Goal: Participate in discussion: Engage in conversation with other users on a specific topic

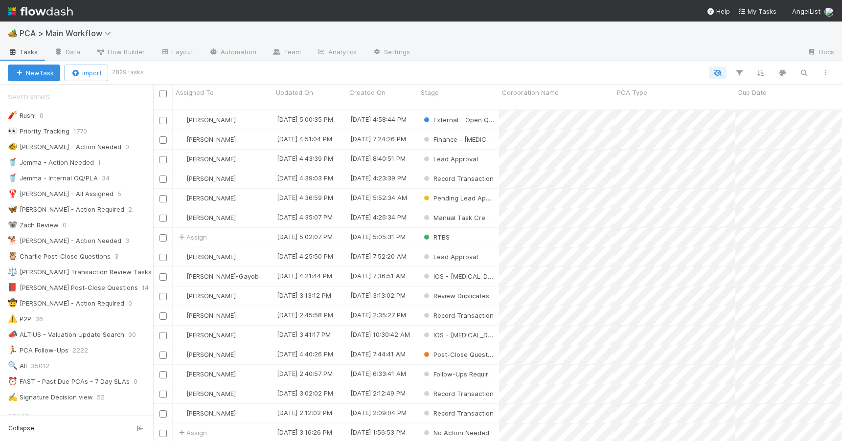
scroll to position [332, 682]
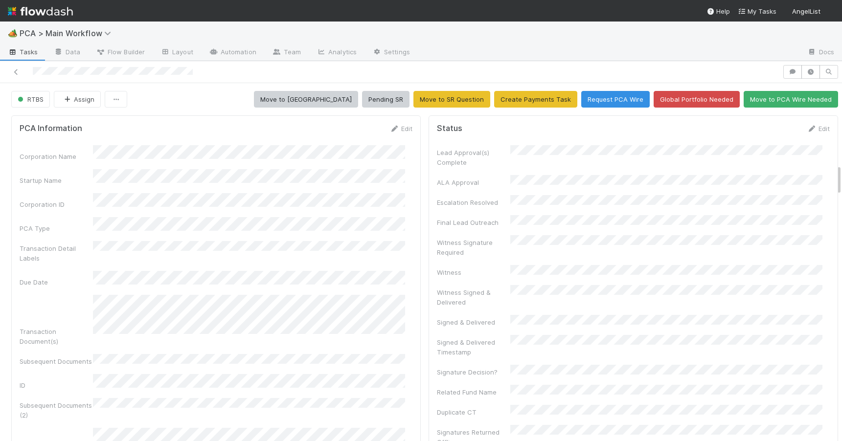
scroll to position [939, 0]
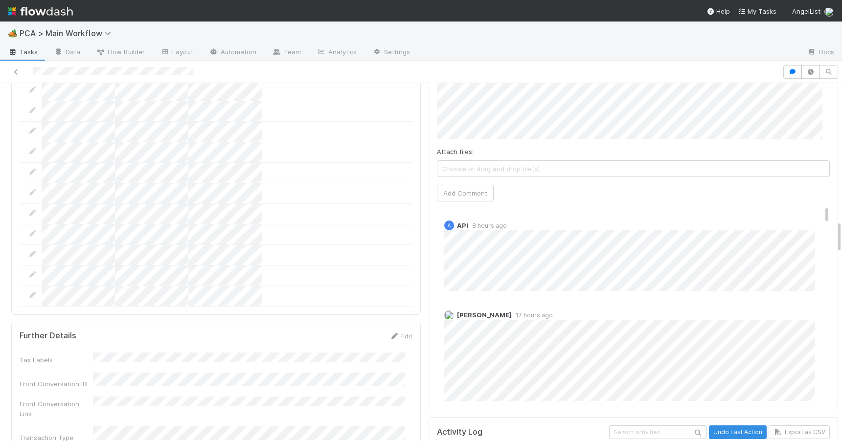
scroll to position [1501, 0]
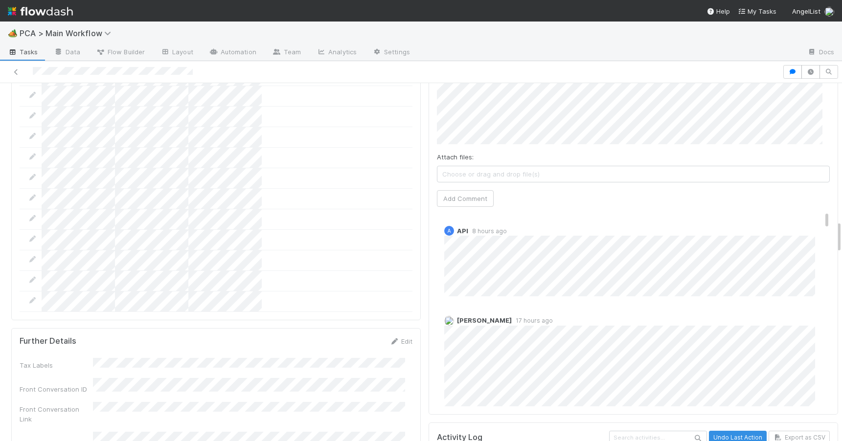
drag, startPoint x: 831, startPoint y: 178, endPoint x: 837, endPoint y: 229, distance: 51.8
click at [837, 229] on div "🏕️ PCA > Main Workflow Tasks Data Flow Builder Layout Automation Team Analytics…" at bounding box center [421, 232] width 842 height 420
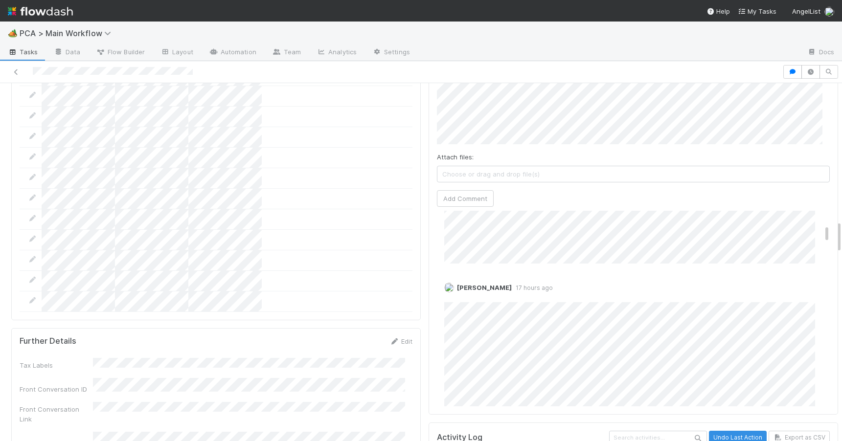
scroll to position [271, 0]
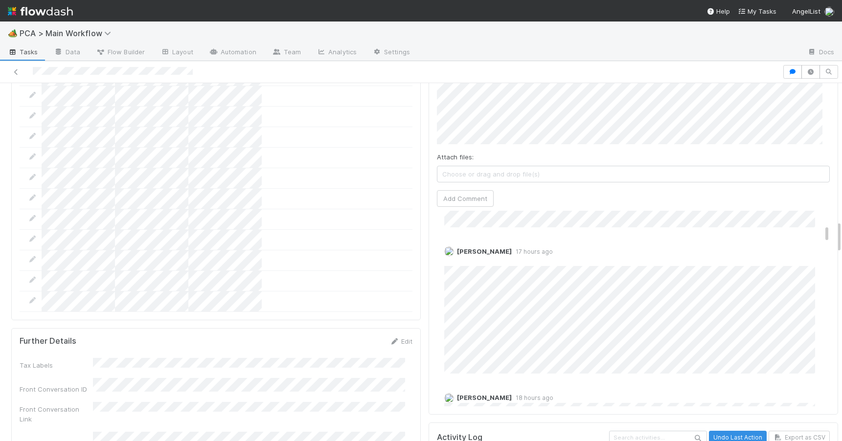
drag, startPoint x: 812, startPoint y: 166, endPoint x: 815, endPoint y: 181, distance: 15.1
click at [815, 181] on div "Comments Attach files: Choose or drag and drop file(s) Add Comment A API 8 hour…" at bounding box center [634, 232] width 410 height 367
click at [452, 257] on link "Edit" at bounding box center [457, 261] width 11 height 8
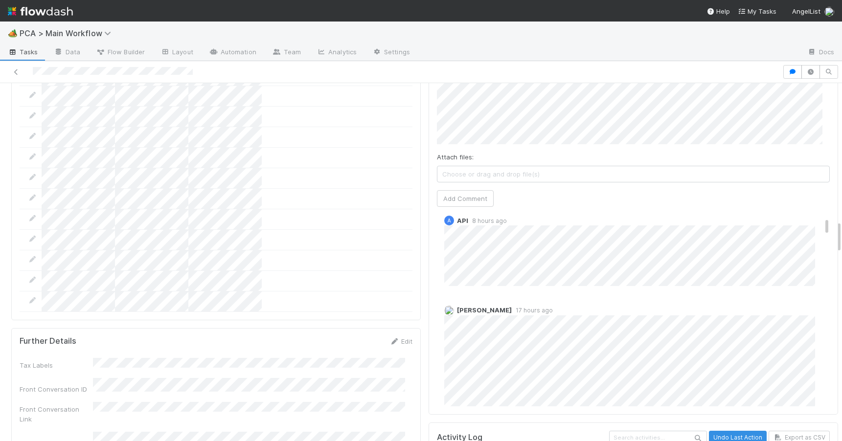
scroll to position [0, 0]
drag, startPoint x: 811, startPoint y: 182, endPoint x: 810, endPoint y: 165, distance: 16.7
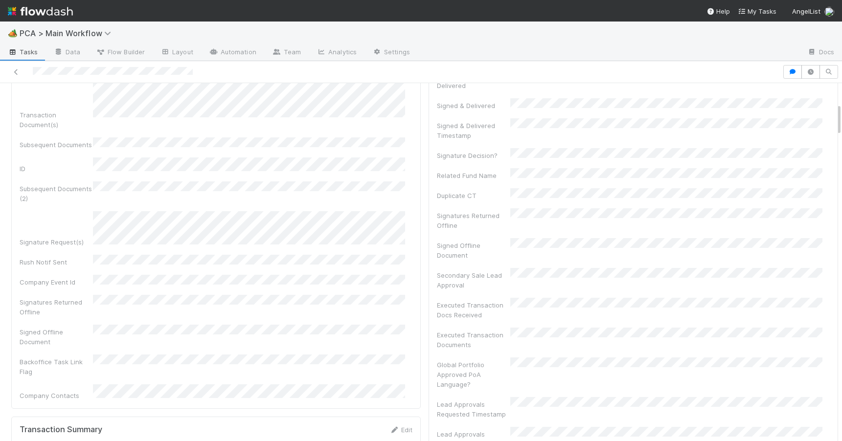
scroll to position [131, 0]
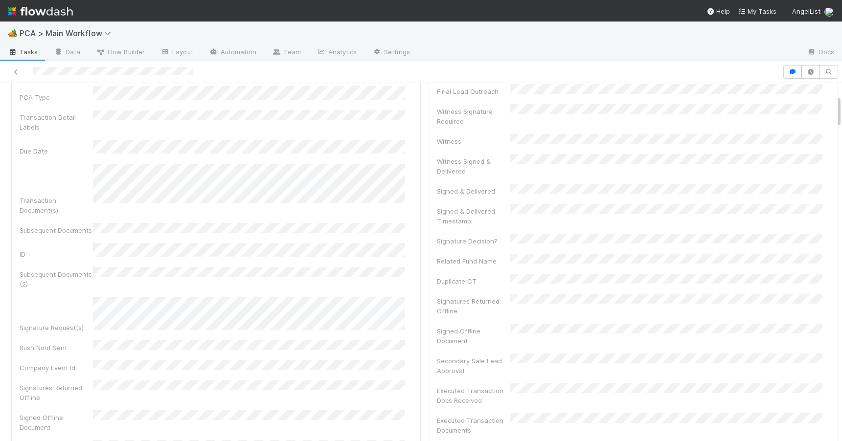
drag, startPoint x: 831, startPoint y: 230, endPoint x: 816, endPoint y: 104, distance: 126.2
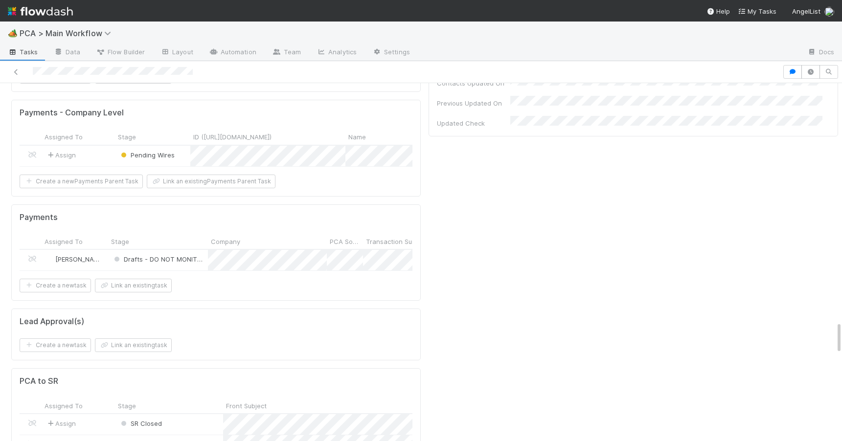
scroll to position [2603, 0]
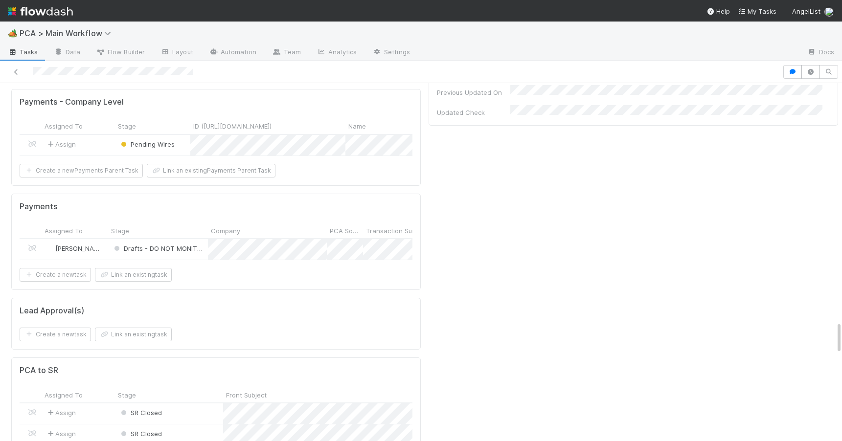
drag, startPoint x: 832, startPoint y: 107, endPoint x: 849, endPoint y: 333, distance: 226.7
click at [842, 333] on html "🏕️ PCA > Main Workflow Tasks Data Flow Builder Layout Automation Team Analytics…" at bounding box center [421, 220] width 842 height 441
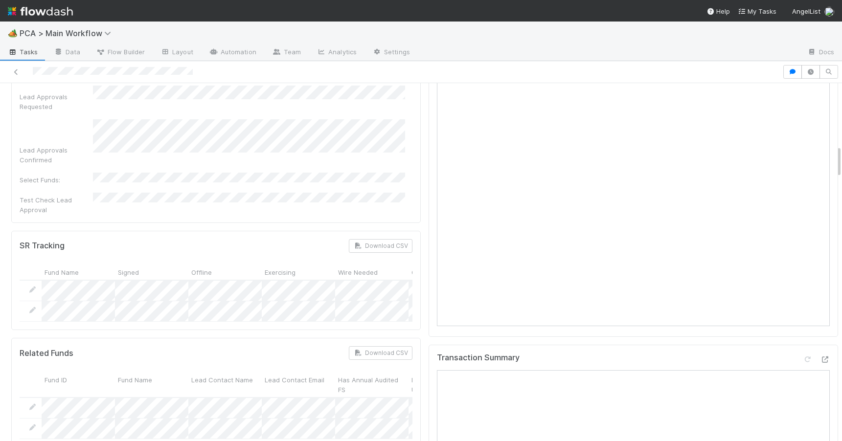
scroll to position [672, 0]
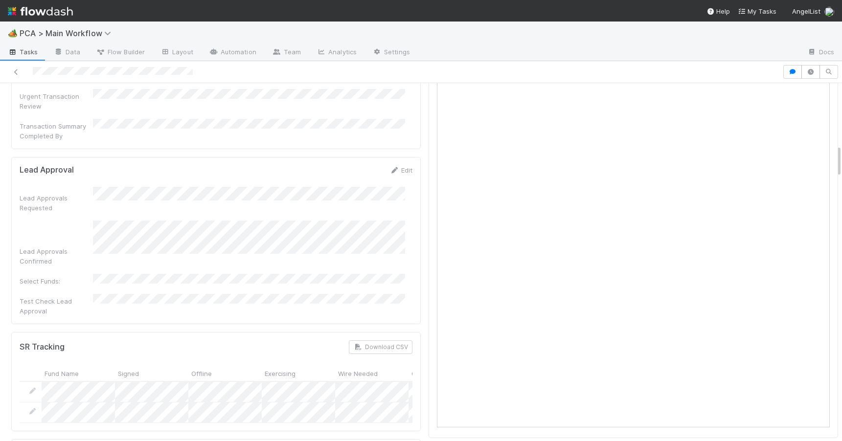
drag, startPoint x: 831, startPoint y: 330, endPoint x: 827, endPoint y: 154, distance: 176.7
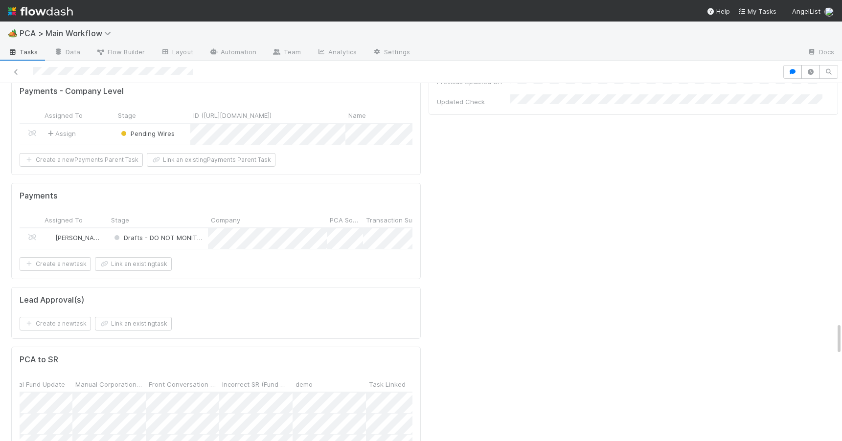
drag, startPoint x: 831, startPoint y: 157, endPoint x: 846, endPoint y: 338, distance: 182.1
click at [842, 338] on html "🏕️ PCA > Main Workflow Tasks Data Flow Builder Layout Automation Team Analytics…" at bounding box center [421, 220] width 842 height 441
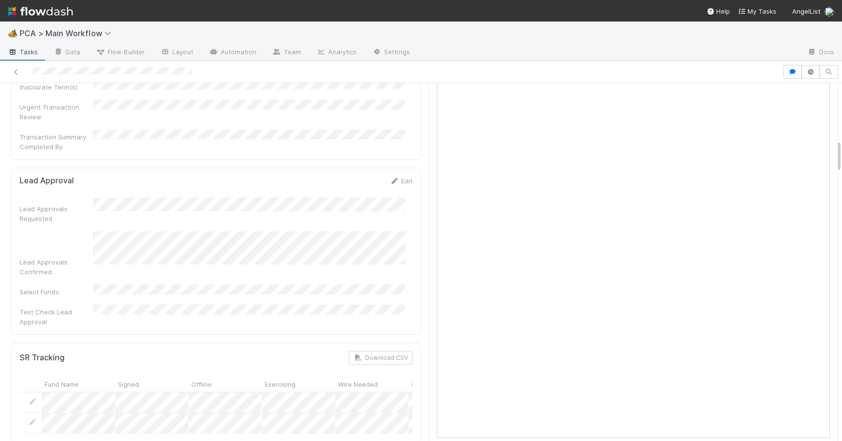
scroll to position [619, 0]
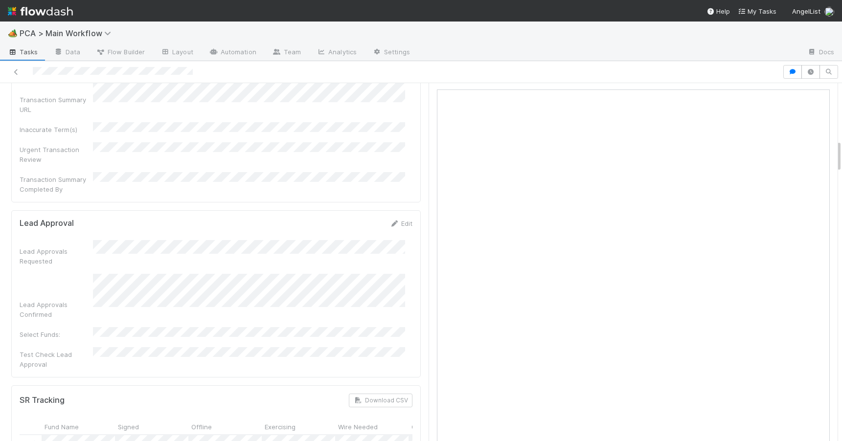
drag, startPoint x: 832, startPoint y: 334, endPoint x: 824, endPoint y: 147, distance: 186.6
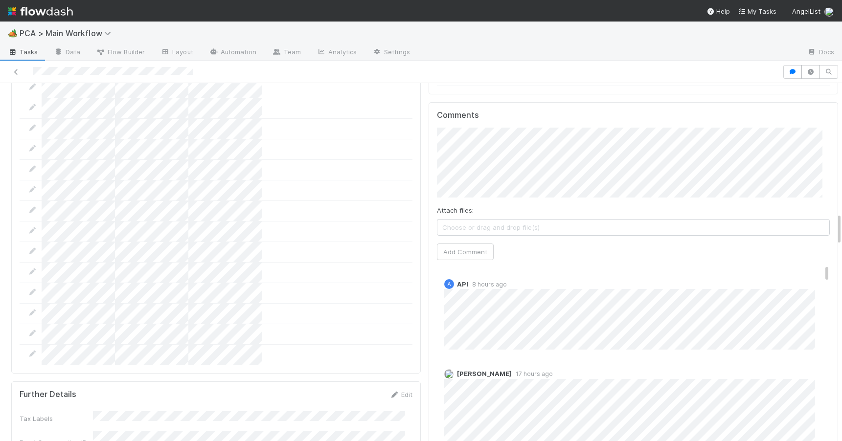
drag, startPoint x: 831, startPoint y: 152, endPoint x: 838, endPoint y: 217, distance: 65.4
click at [838, 216] on div "🏕️ PCA > Main Workflow Tasks Data Flow Builder Layout Automation Team Analytics…" at bounding box center [421, 232] width 842 height 420
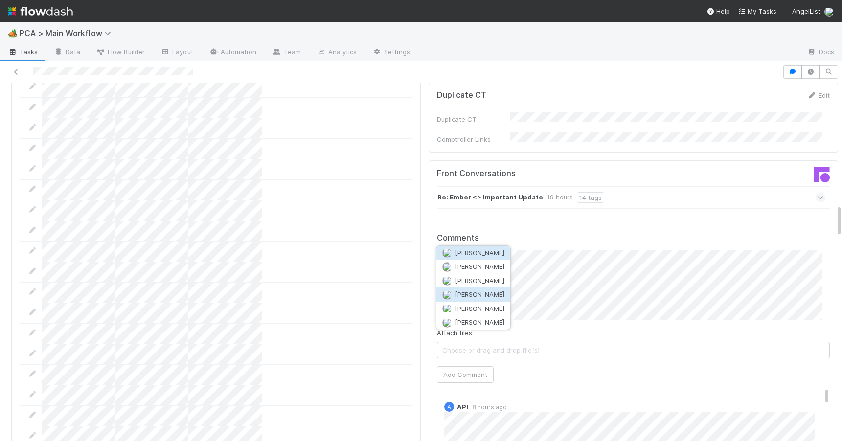
click at [485, 300] on button "[PERSON_NAME]" at bounding box center [473, 295] width 74 height 14
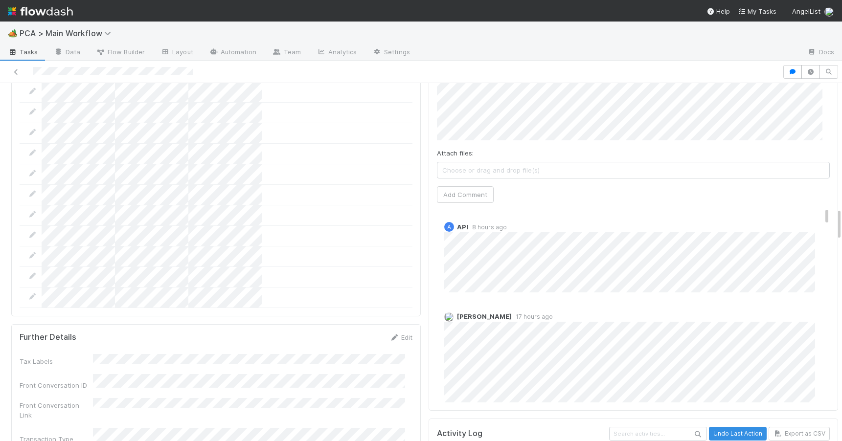
scroll to position [1559, 0]
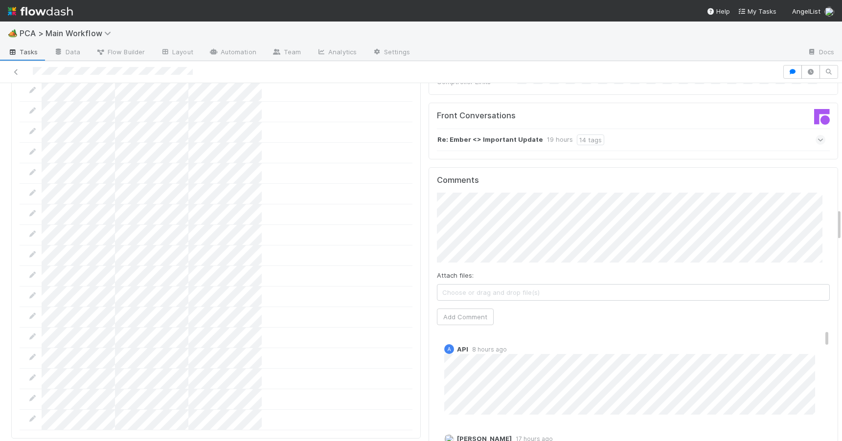
scroll to position [1372, 0]
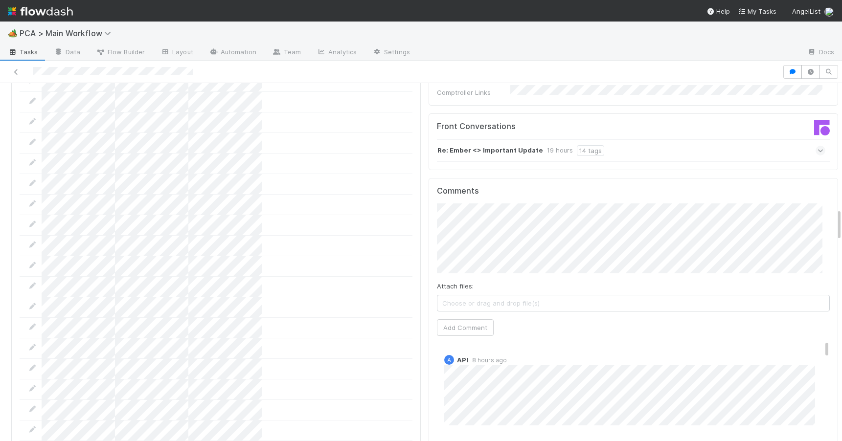
drag, startPoint x: 831, startPoint y: 239, endPoint x: 830, endPoint y: 222, distance: 17.2
click at [458, 320] on button "Add Comment" at bounding box center [465, 328] width 57 height 17
